Goal: Check status: Check status

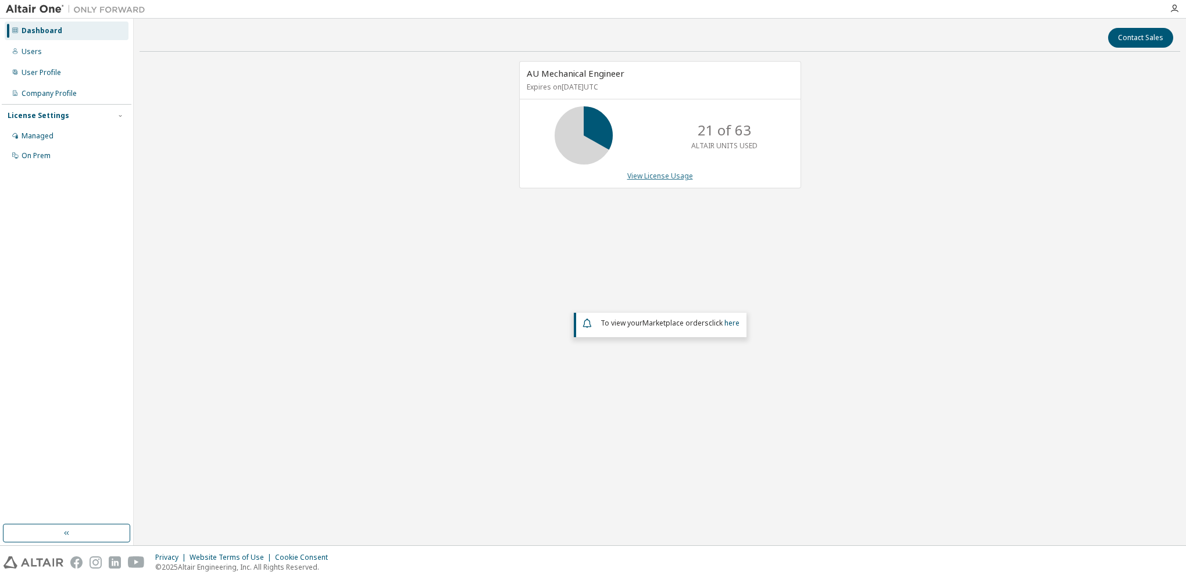
click at [645, 177] on link "View License Usage" at bounding box center [660, 176] width 66 height 10
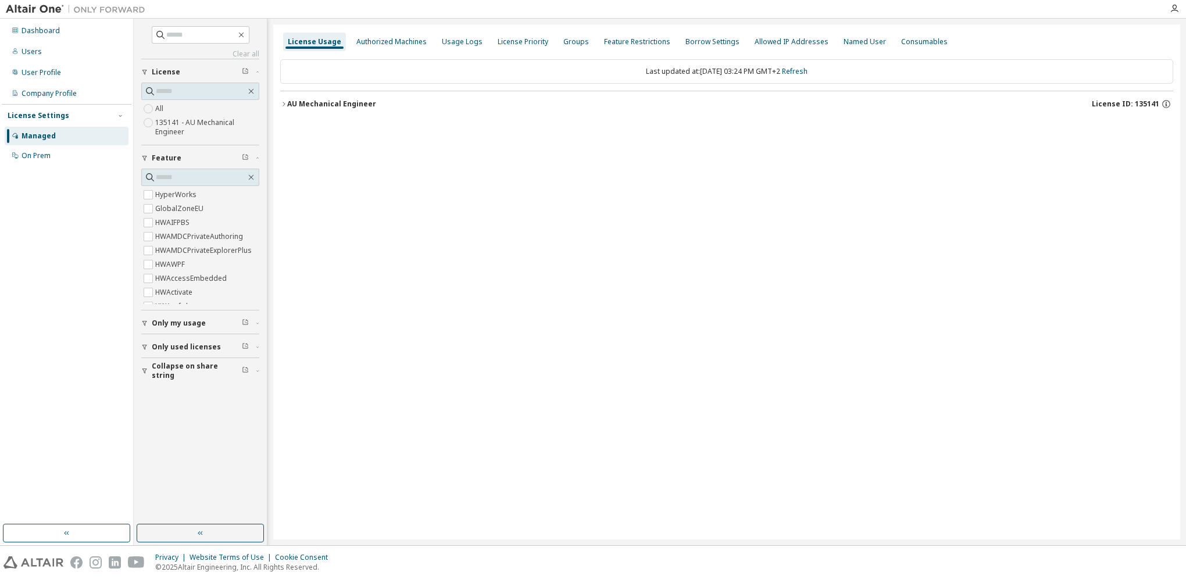
click at [304, 111] on button "AU Mechanical Engineer License ID: 135141" at bounding box center [726, 104] width 893 height 26
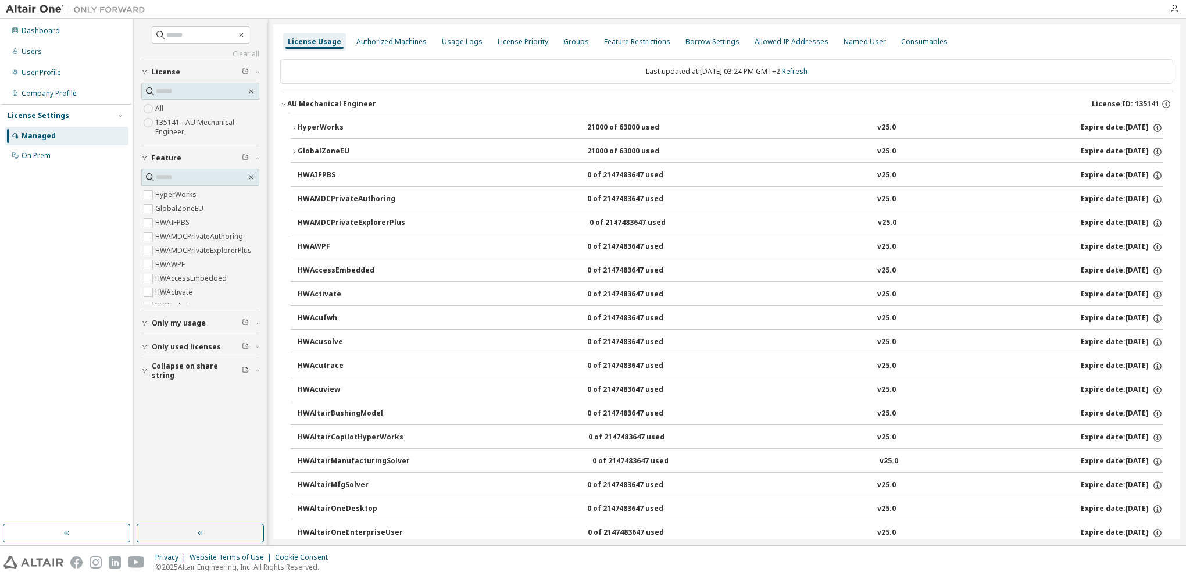
click at [302, 123] on div "HyperWorks" at bounding box center [350, 128] width 105 height 10
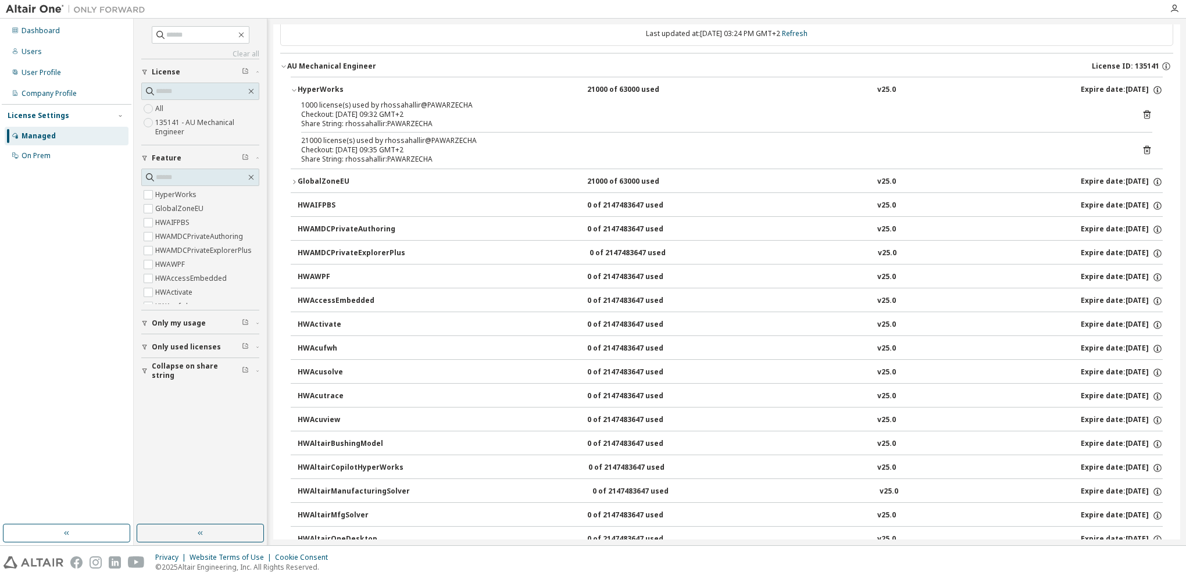
scroll to position [58, 0]
